Goal: Information Seeking & Learning: Learn about a topic

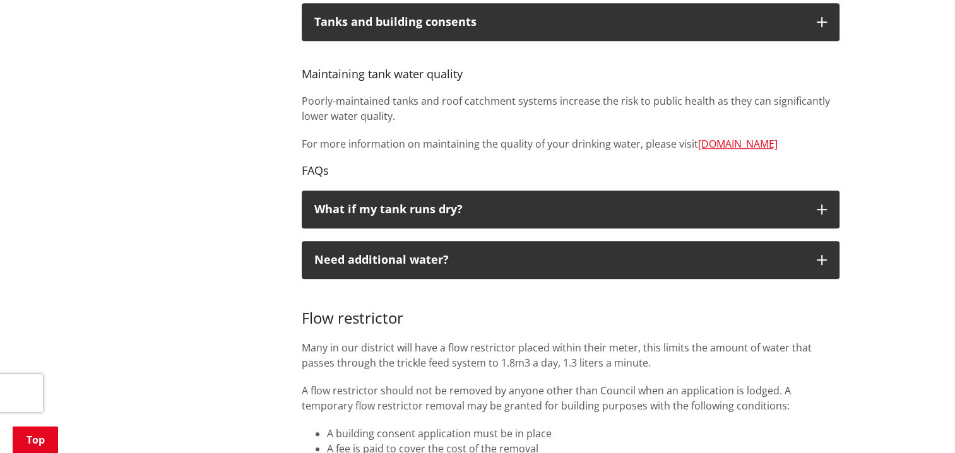
scroll to position [758, 0]
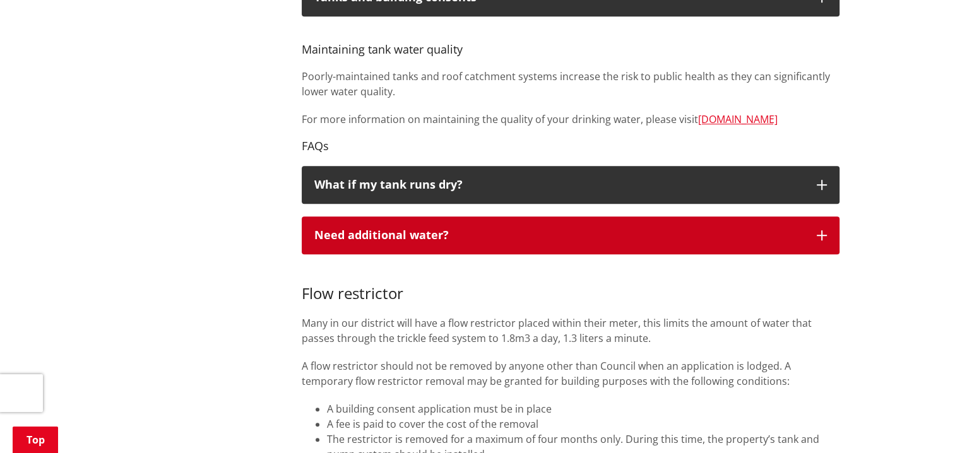
click at [825, 236] on icon "button" at bounding box center [822, 235] width 10 height 10
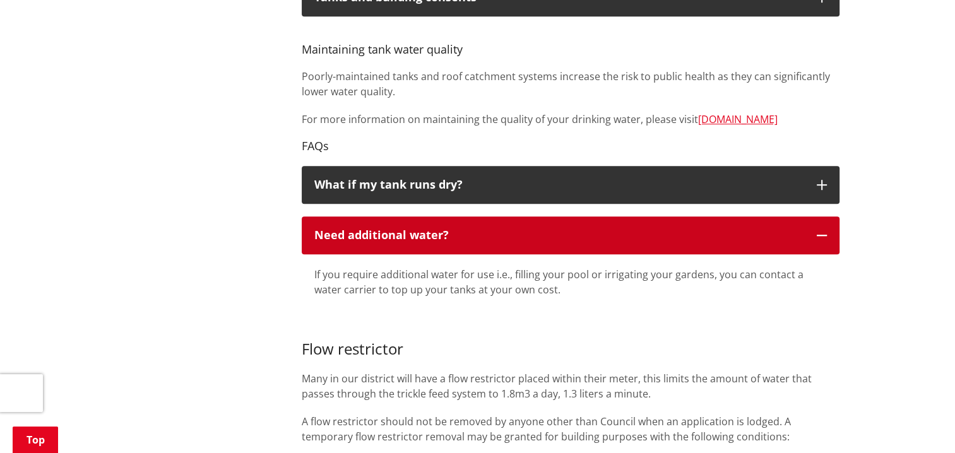
click at [825, 236] on icon "button" at bounding box center [822, 235] width 10 height 10
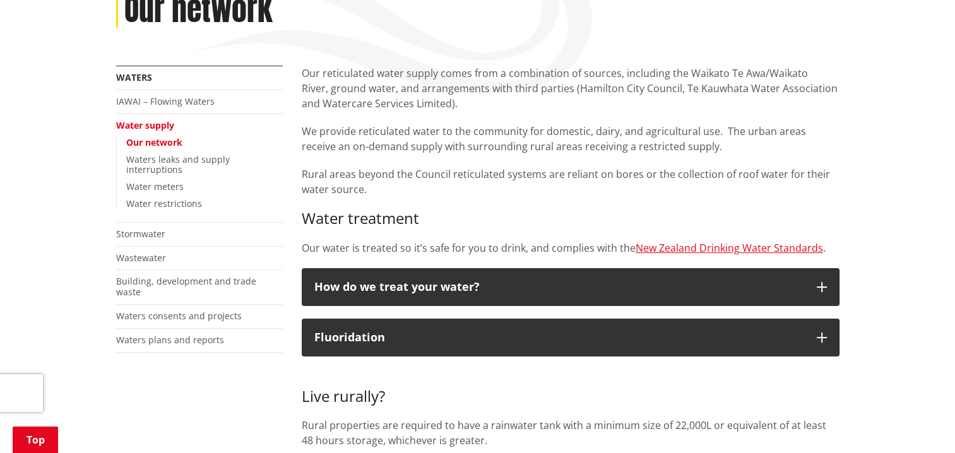
scroll to position [126, 0]
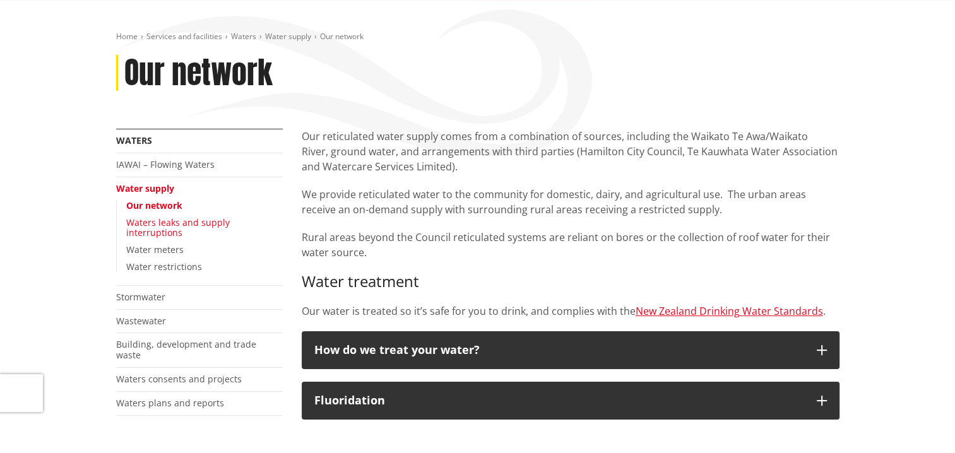
click at [154, 226] on link "Waters leaks and supply interruptions" at bounding box center [178, 228] width 104 height 23
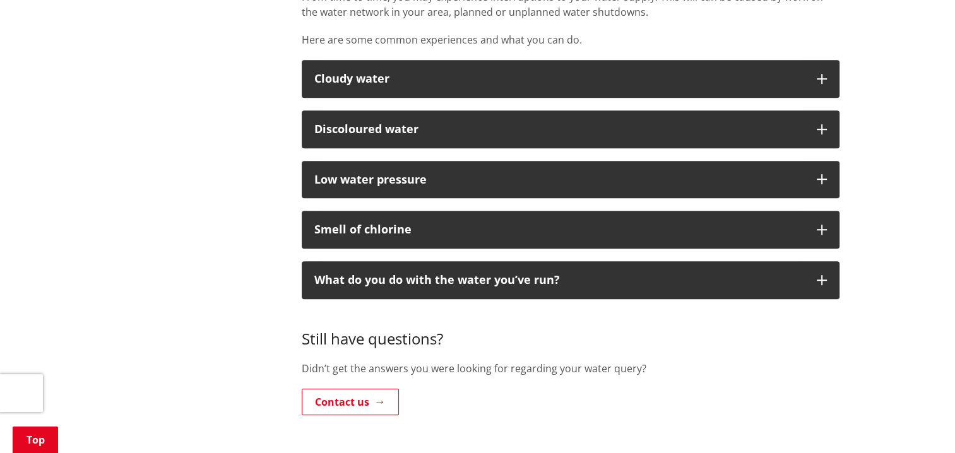
scroll to position [821, 0]
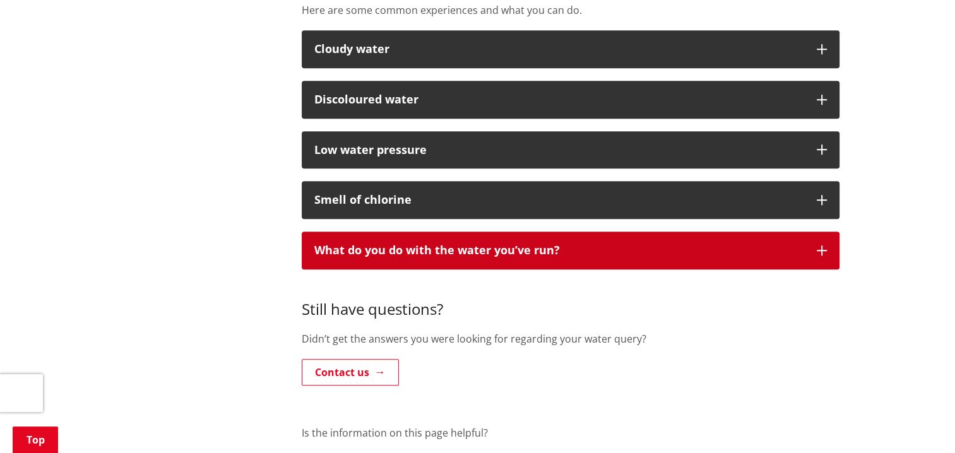
click at [821, 248] on icon "button" at bounding box center [822, 251] width 10 height 10
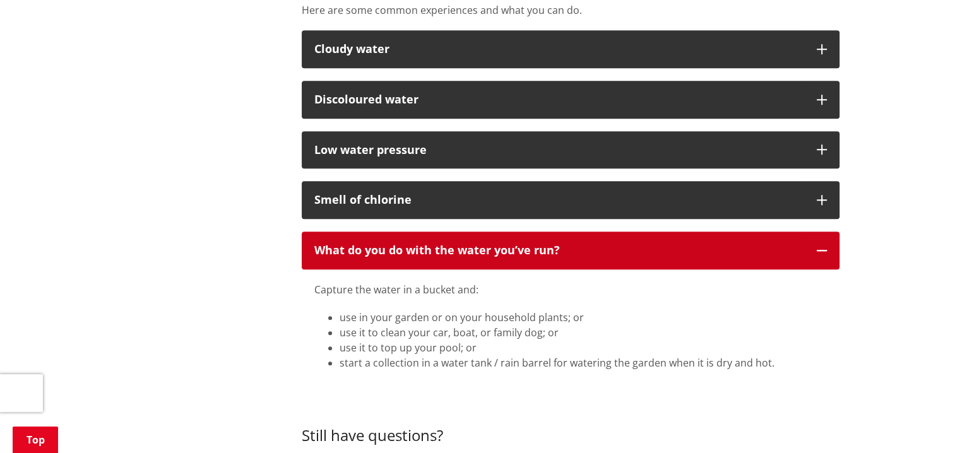
click at [821, 248] on icon "button" at bounding box center [822, 251] width 10 height 10
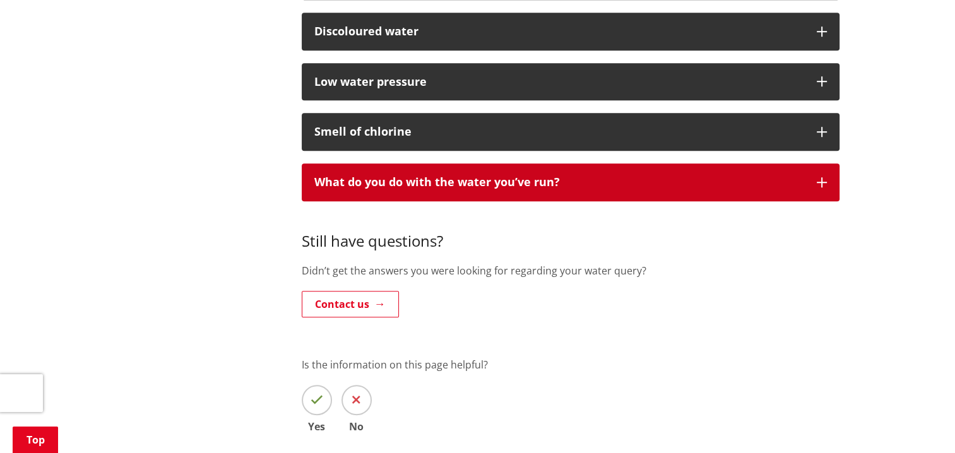
scroll to position [884, 0]
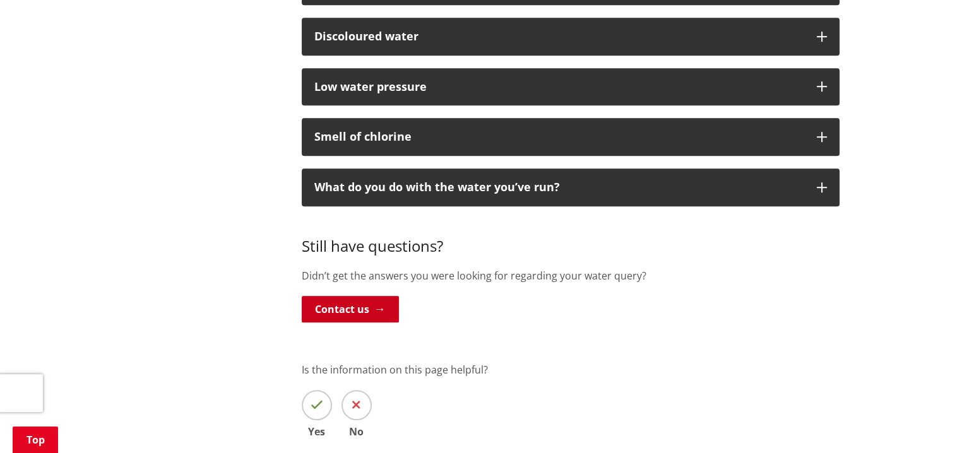
click at [369, 310] on link "Contact us" at bounding box center [350, 309] width 97 height 27
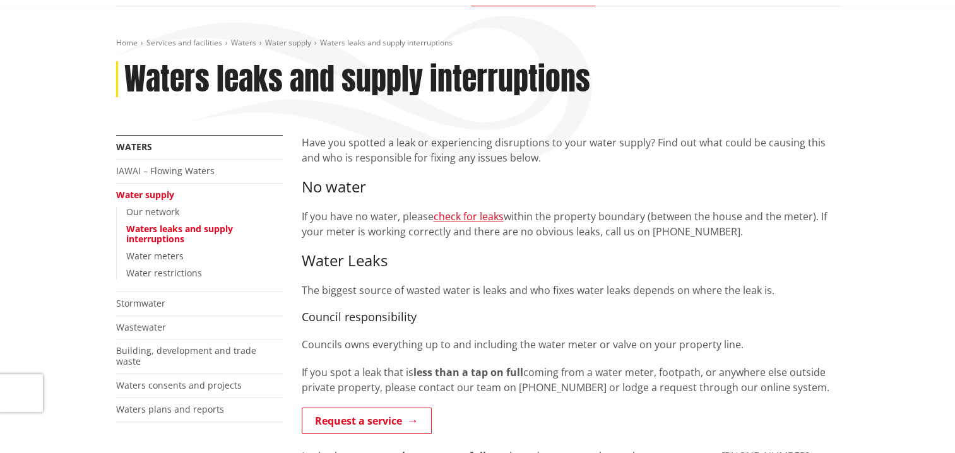
scroll to position [126, 0]
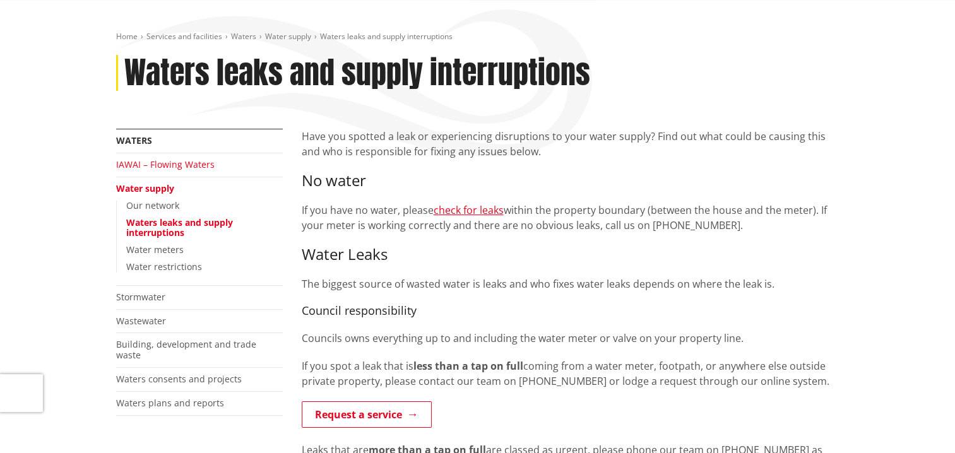
click at [200, 167] on link "IAWAI – Flowing Waters" at bounding box center [165, 165] width 99 height 12
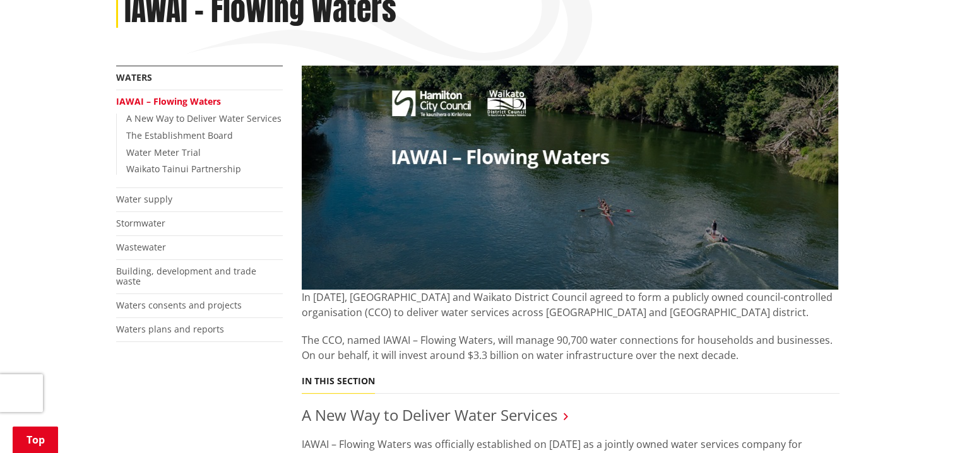
scroll to position [126, 0]
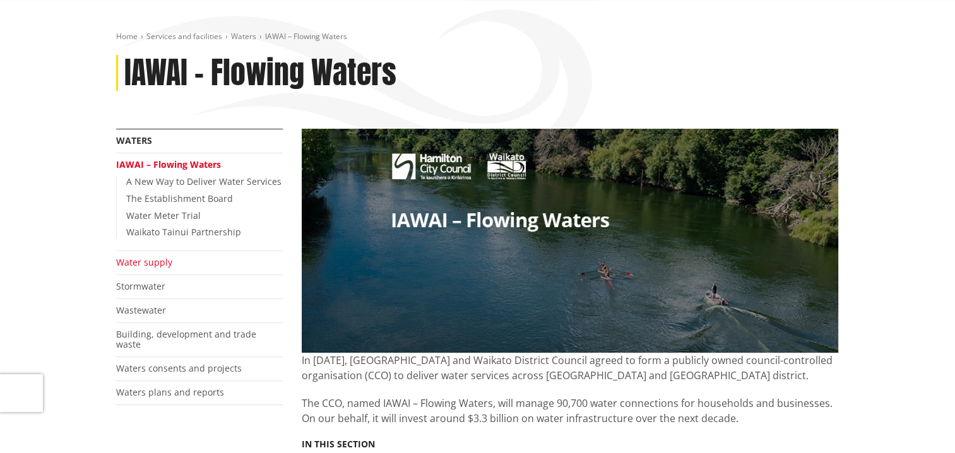
click at [131, 262] on link "Water supply" at bounding box center [144, 262] width 56 height 12
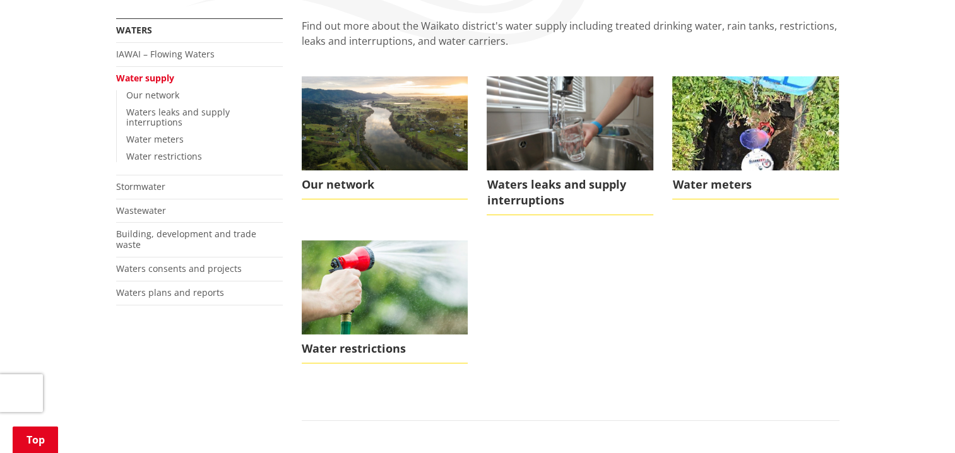
scroll to position [253, 0]
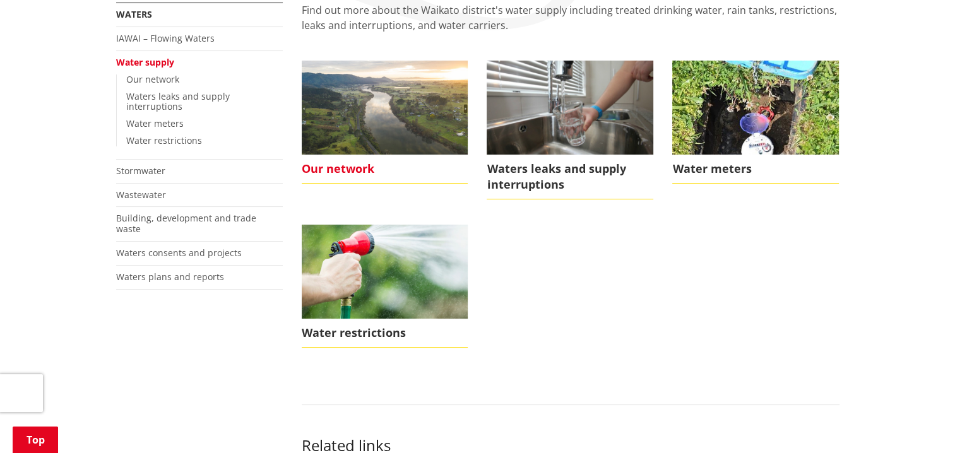
click at [337, 167] on span "Our network" at bounding box center [385, 169] width 167 height 29
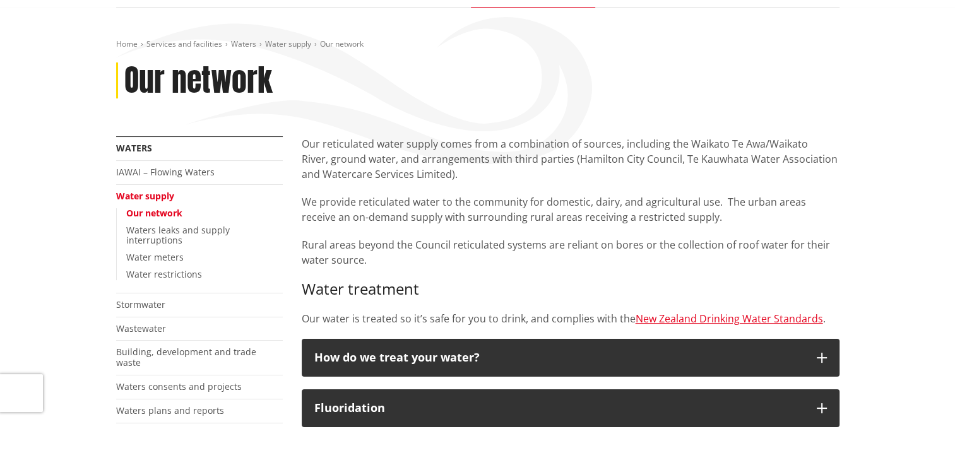
scroll to position [126, 0]
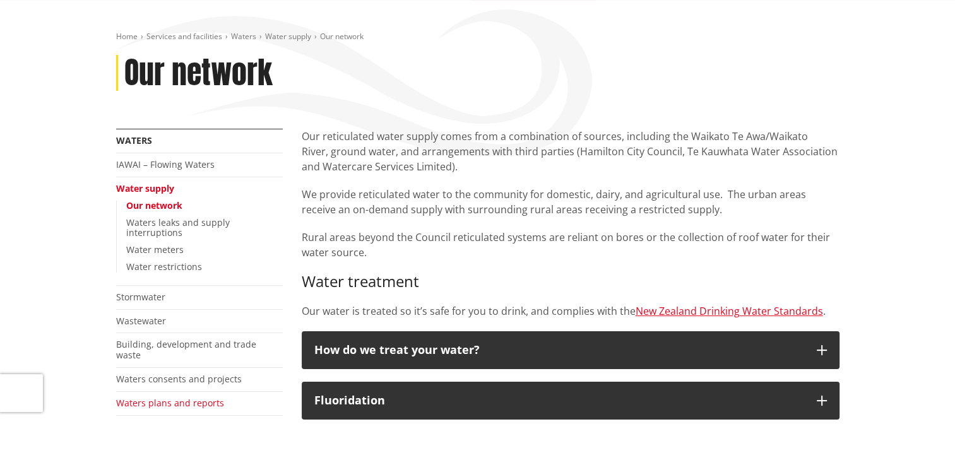
click at [159, 397] on link "Waters plans and reports" at bounding box center [170, 403] width 108 height 12
